Goal: Navigation & Orientation: Understand site structure

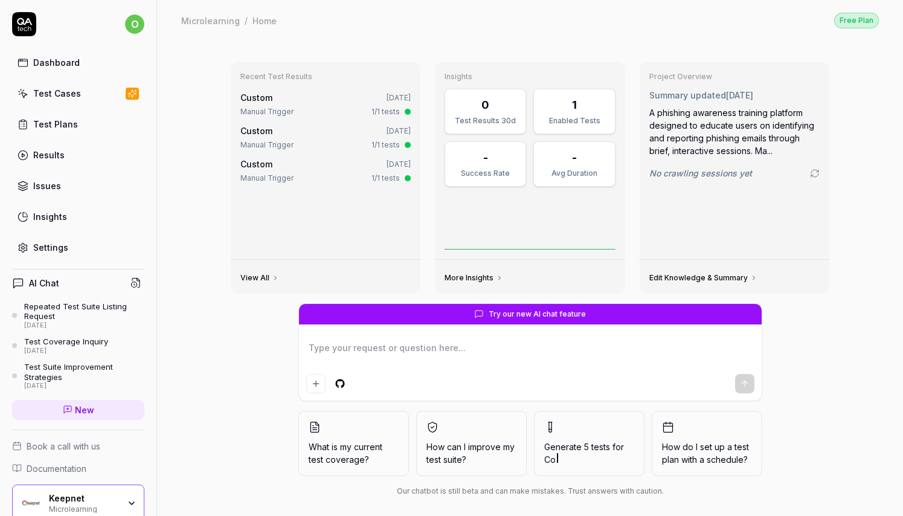
click at [54, 89] on div "Test Cases" at bounding box center [57, 93] width 48 height 13
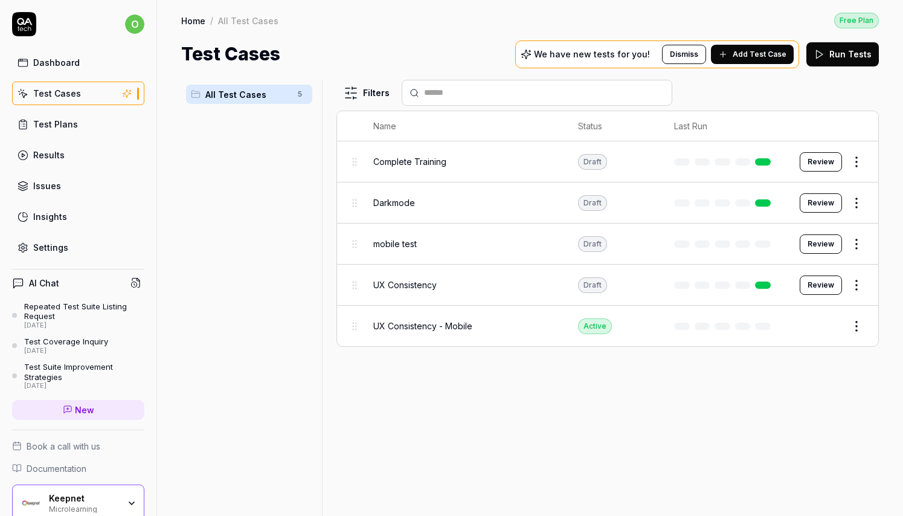
click at [80, 121] on link "Test Plans" at bounding box center [78, 124] width 132 height 24
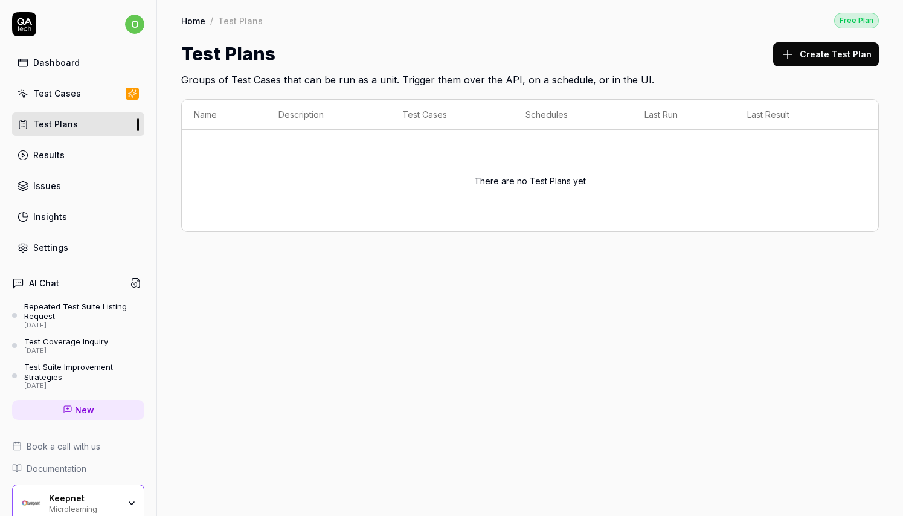
click at [71, 92] on div "Test Cases" at bounding box center [57, 93] width 48 height 13
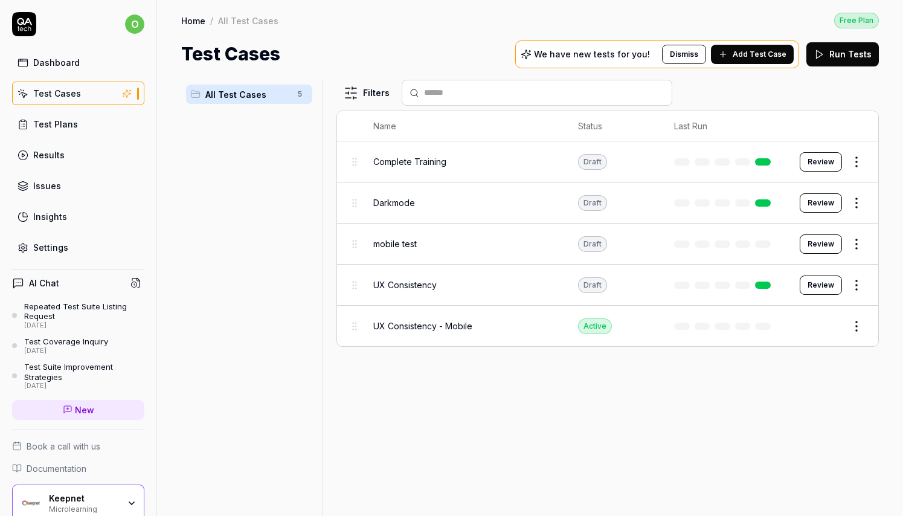
click at [117, 512] on div "Keepnet Microlearning" at bounding box center [78, 502] width 132 height 37
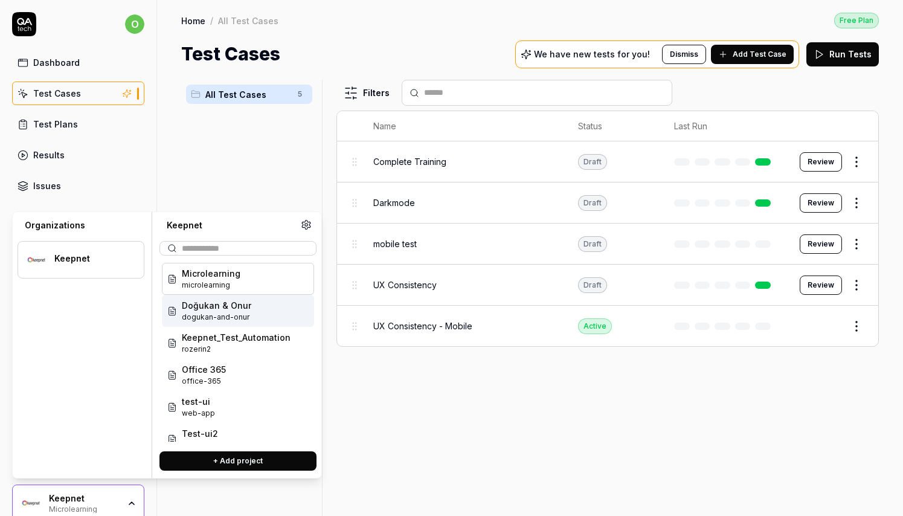
click at [329, 312] on div at bounding box center [327, 298] width 14 height 436
click at [307, 199] on div "All Test Cases 5" at bounding box center [249, 291] width 136 height 422
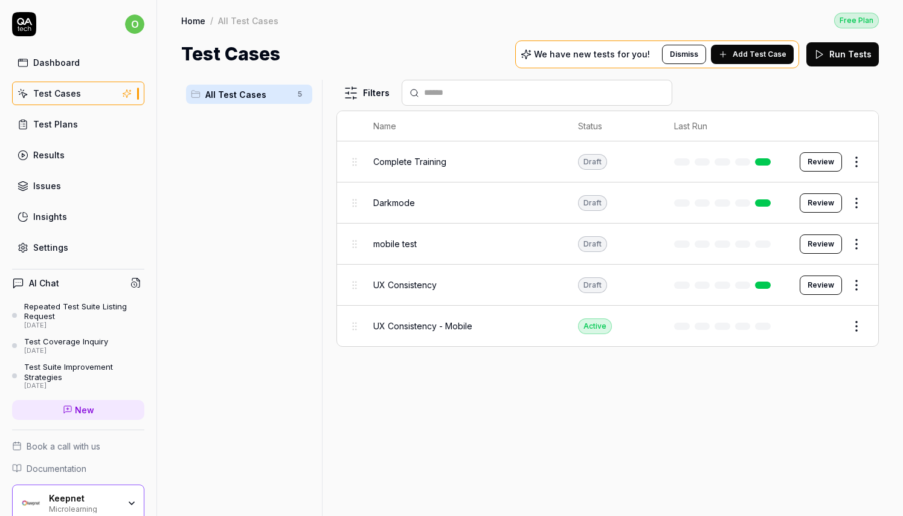
click at [79, 120] on link "Test Plans" at bounding box center [78, 124] width 132 height 24
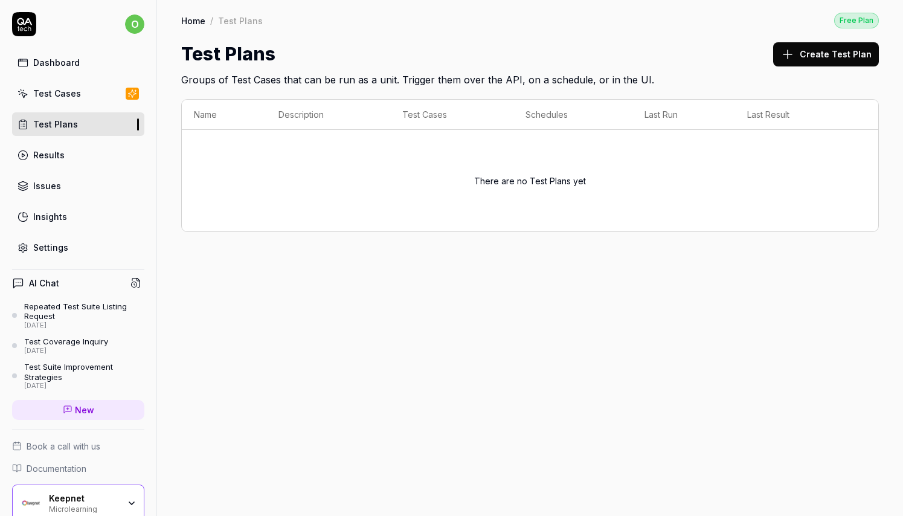
click at [63, 141] on div "Dashboard Test Cases Test Plans Results Issues Insights Settings" at bounding box center [78, 155] width 132 height 208
click at [58, 157] on div "Results" at bounding box center [48, 155] width 31 height 13
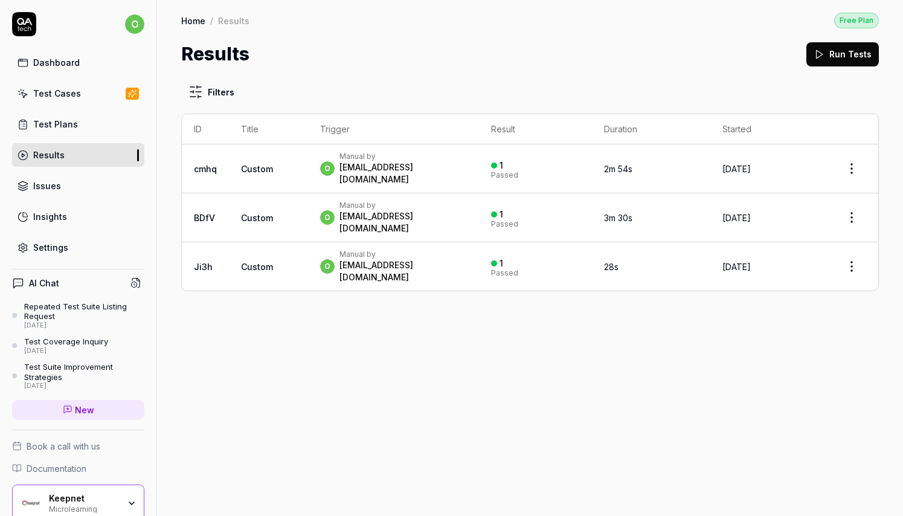
click at [56, 77] on div "Dashboard Test Cases Test Plans Results Issues Insights Settings" at bounding box center [78, 155] width 132 height 208
click at [60, 87] on link "Test Cases" at bounding box center [78, 94] width 132 height 24
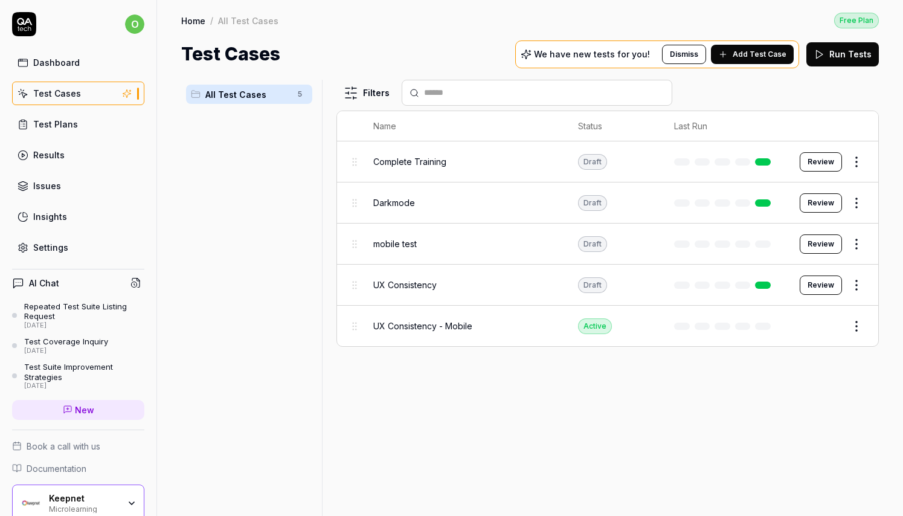
click at [88, 127] on link "Test Plans" at bounding box center [78, 124] width 132 height 24
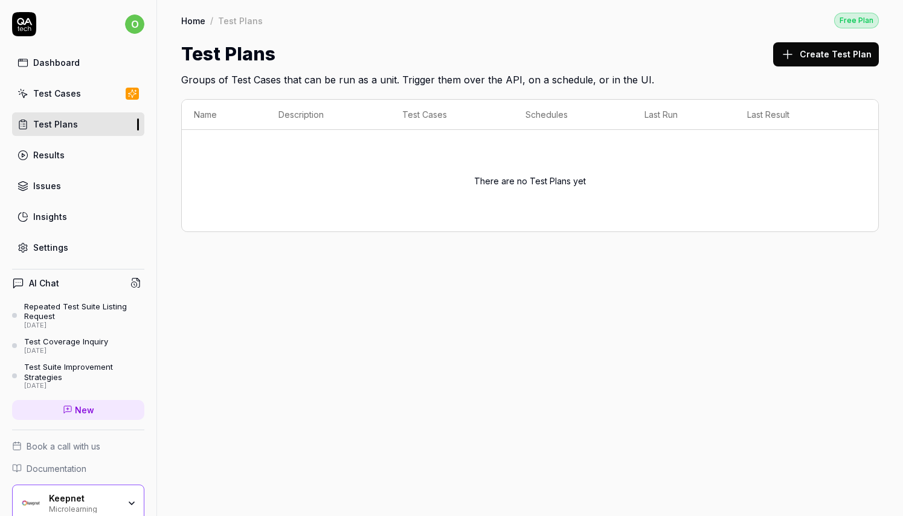
click at [67, 101] on link "Test Cases" at bounding box center [78, 94] width 132 height 24
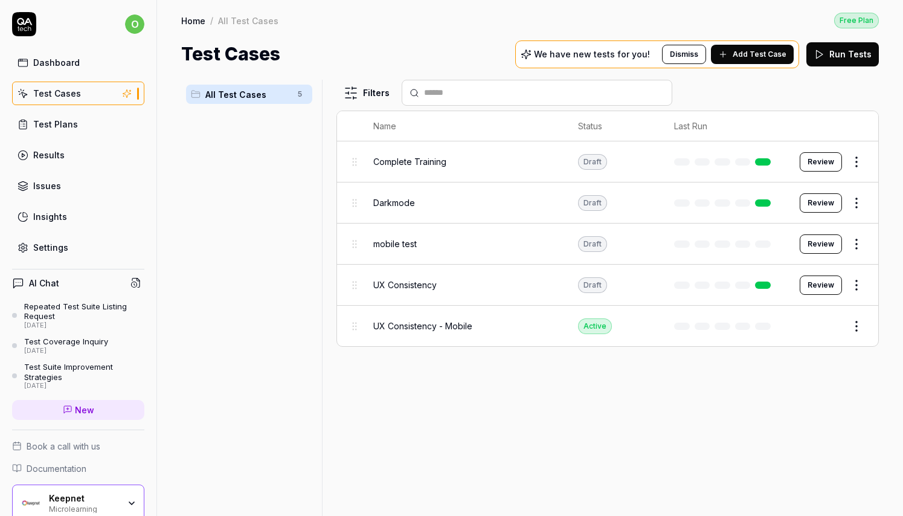
click at [82, 155] on link "Results" at bounding box center [78, 155] width 132 height 24
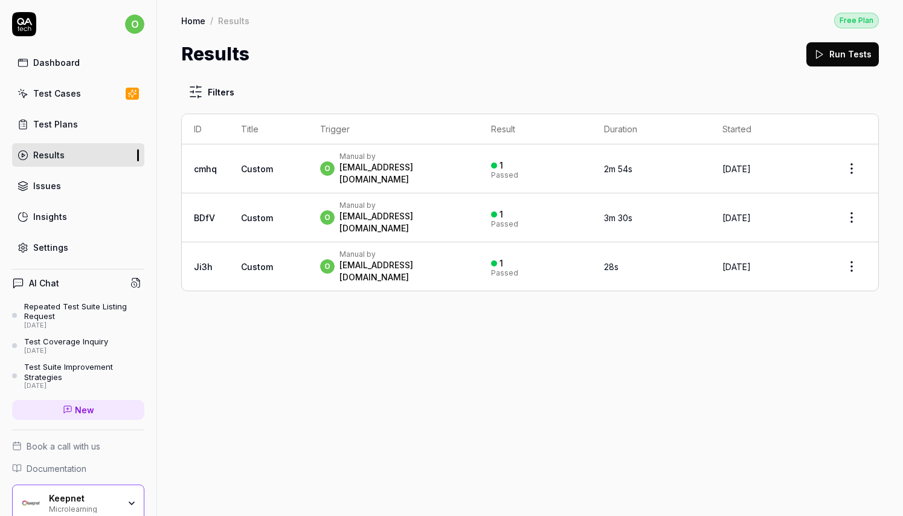
click at [39, 181] on div "Issues" at bounding box center [47, 185] width 28 height 13
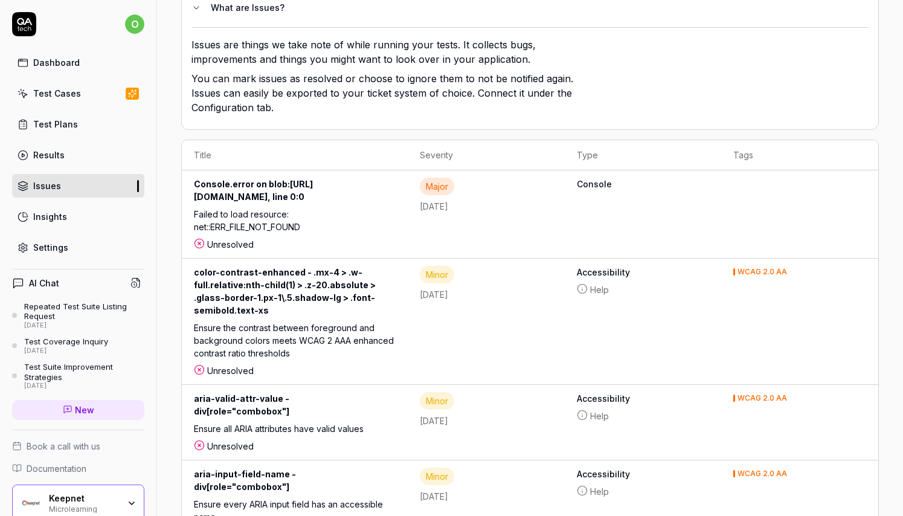
scroll to position [127, 0]
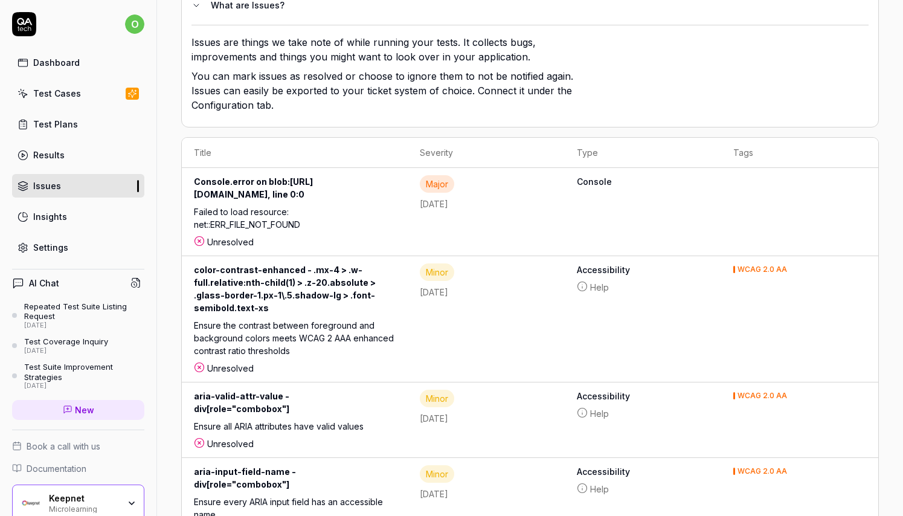
click at [101, 485] on div "Keepnet Microlearning" at bounding box center [78, 502] width 132 height 37
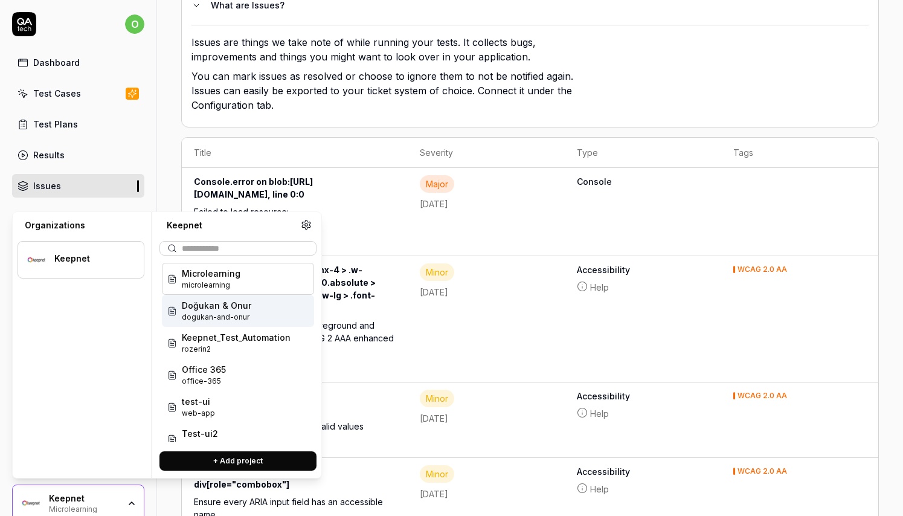
scroll to position [0, 0]
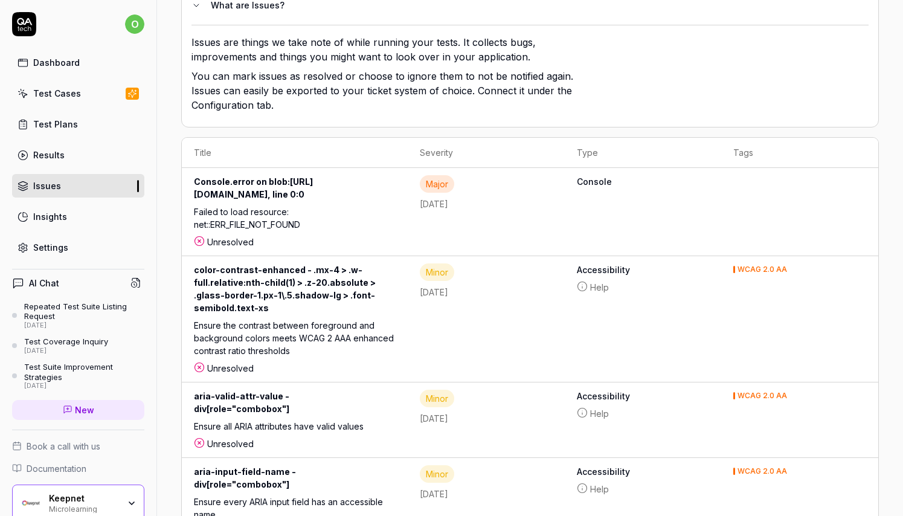
click at [361, 112] on p "You can mark issues as resolved or choose to ignore them to not be notified aga…" at bounding box center [387, 93] width 393 height 48
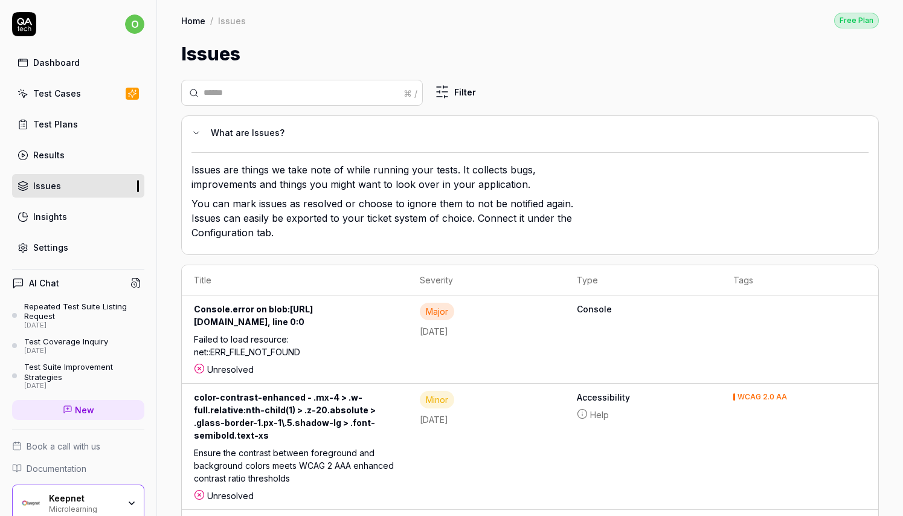
click at [60, 65] on div "Dashboard" at bounding box center [56, 62] width 47 height 13
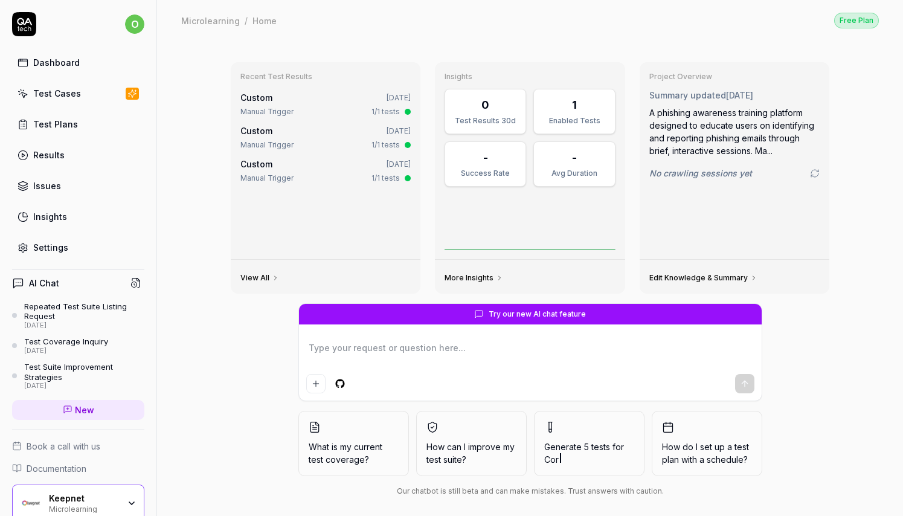
click at [62, 91] on div "Test Cases" at bounding box center [57, 93] width 48 height 13
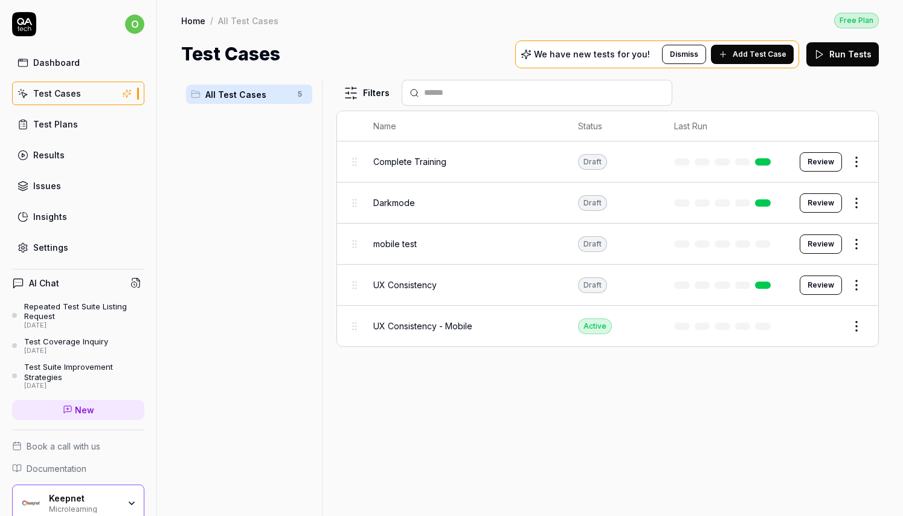
click at [77, 124] on link "Test Plans" at bounding box center [78, 124] width 132 height 24
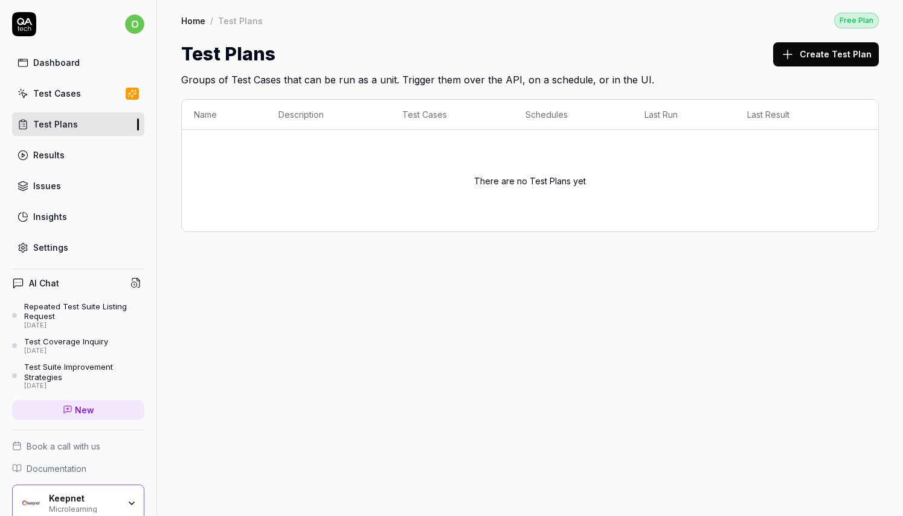
click at [56, 157] on div "Results" at bounding box center [48, 155] width 31 height 13
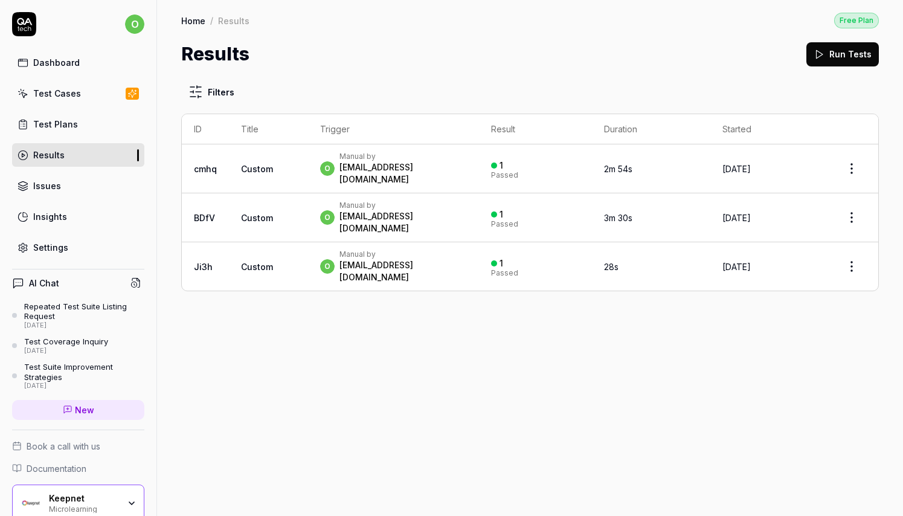
click at [76, 73] on link "Dashboard" at bounding box center [78, 63] width 132 height 24
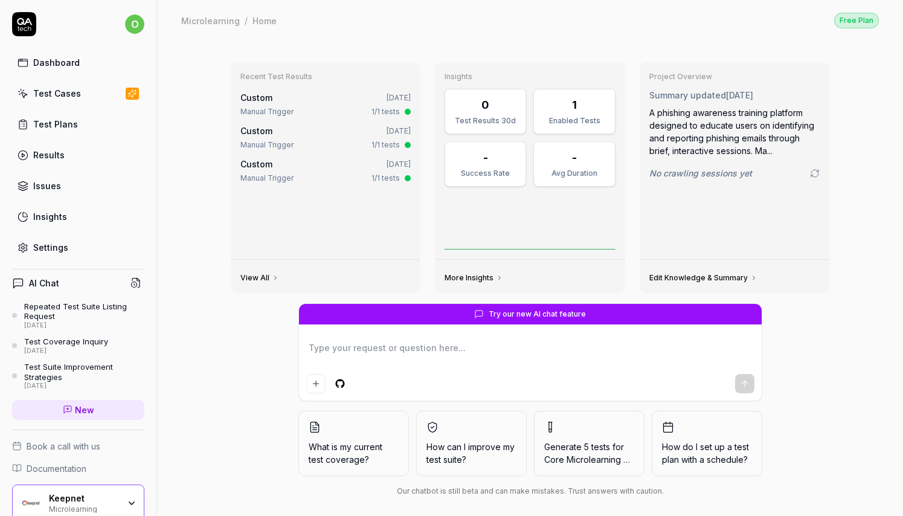
click at [593, 45] on div "Recent Test Results Custom [DATE] Manual Trigger 1/1 tests Custom [DATE] Manual…" at bounding box center [530, 282] width 746 height 485
type textarea "*"
